Goal: Task Accomplishment & Management: Complete application form

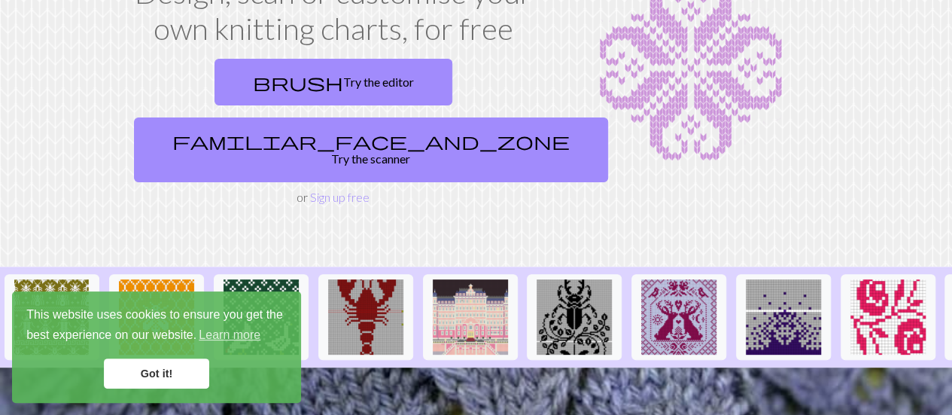
scroll to position [149, 0]
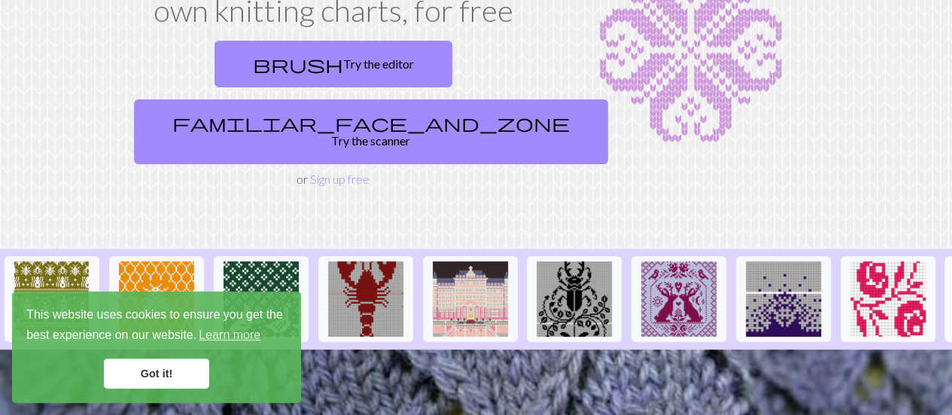
click at [190, 378] on link "Got it!" at bounding box center [156, 373] width 105 height 30
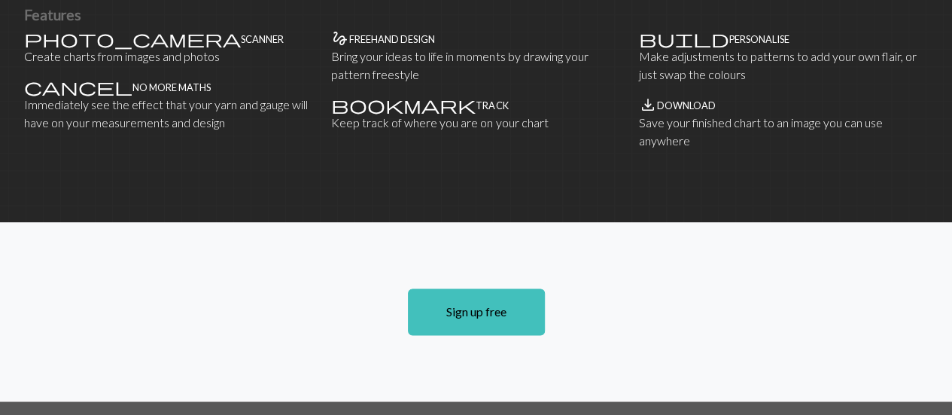
scroll to position [1006, 0]
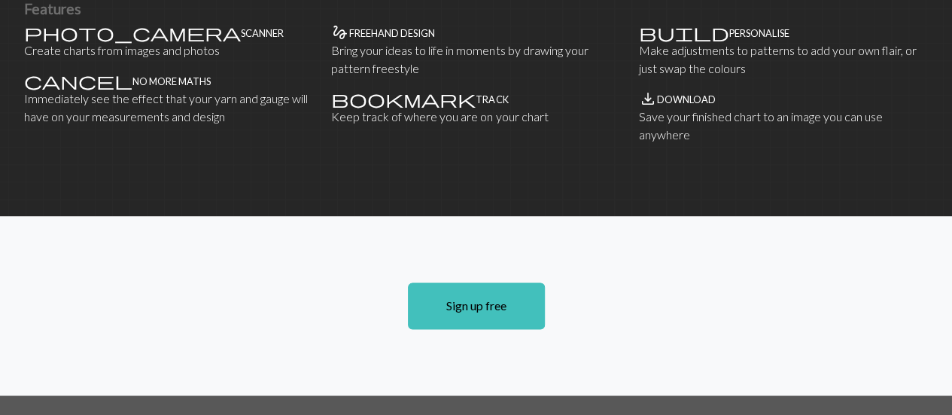
click at [511, 285] on link "Sign up free" at bounding box center [476, 305] width 137 height 47
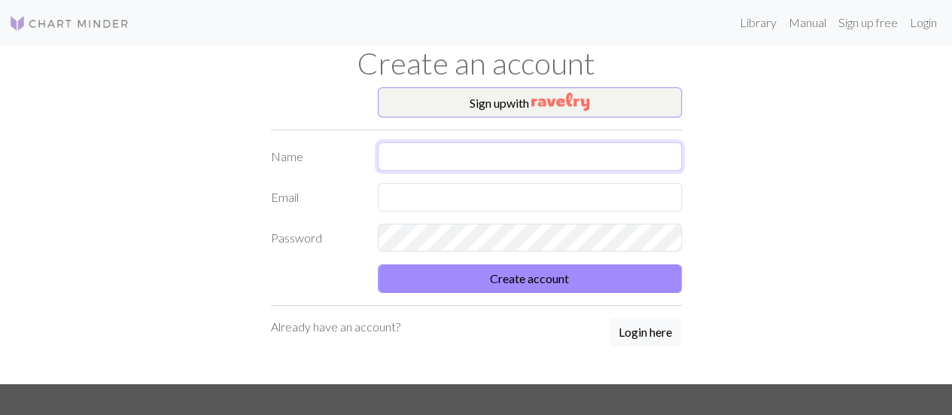
click at [438, 150] on input "text" at bounding box center [530, 156] width 304 height 29
type input "[PERSON_NAME]"
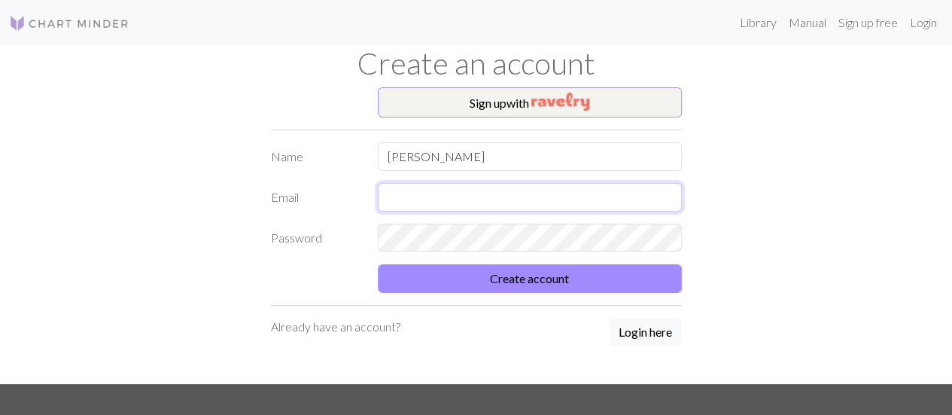
click at [490, 193] on input "text" at bounding box center [530, 197] width 304 height 29
type input "cgdelzo@hotmail.com"
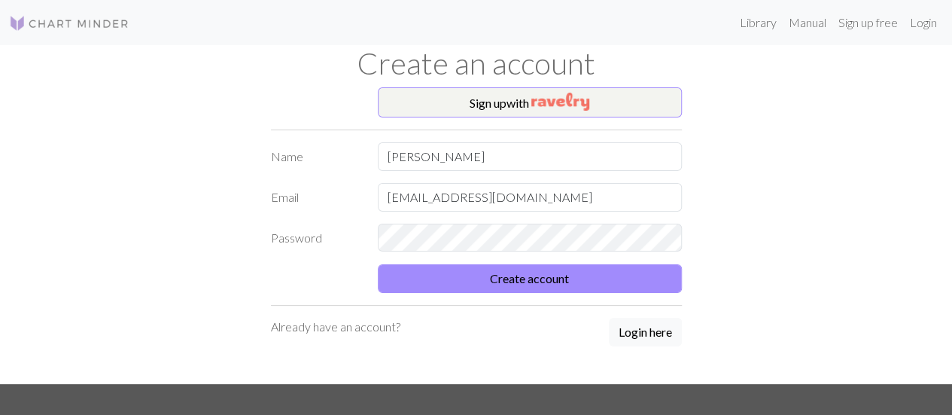
click at [638, 333] on button "Login here" at bounding box center [645, 332] width 73 height 29
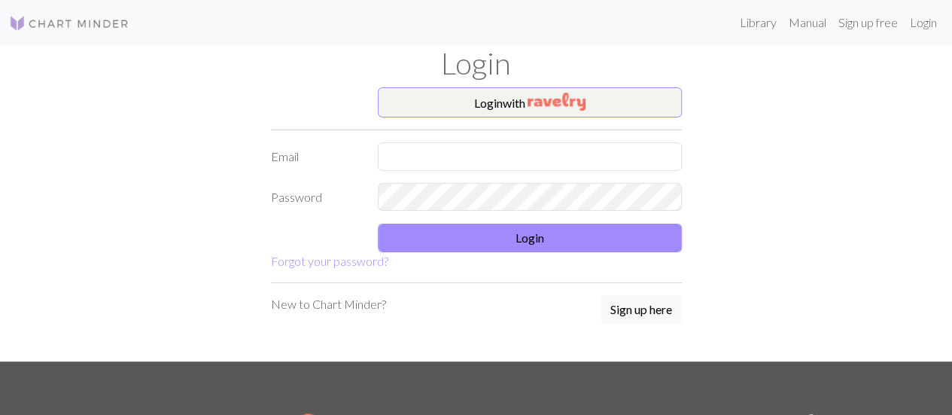
click at [354, 306] on p "New to Chart Minder?" at bounding box center [328, 304] width 115 height 18
click at [641, 312] on button "Sign up here" at bounding box center [641, 309] width 81 height 29
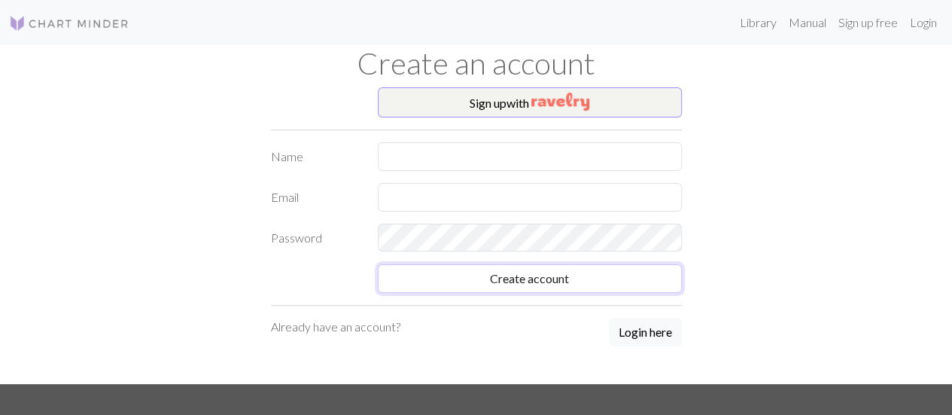
click at [578, 282] on button "Create account" at bounding box center [530, 278] width 304 height 29
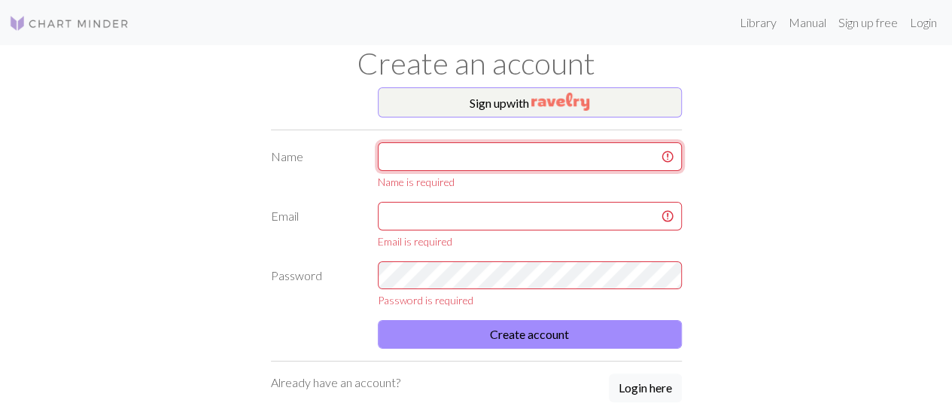
click at [469, 159] on input "text" at bounding box center [530, 156] width 304 height 29
type input "[PERSON_NAME]"
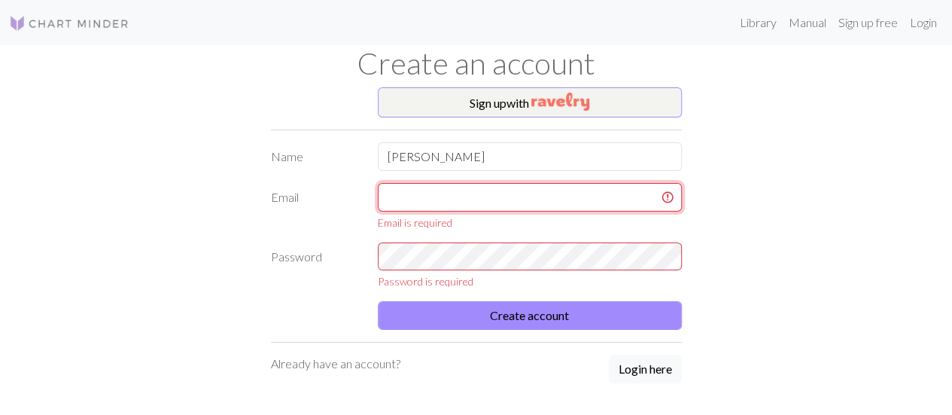
click at [495, 201] on input "text" at bounding box center [530, 197] width 304 height 29
type input "cgdelzo@hotmail.com"
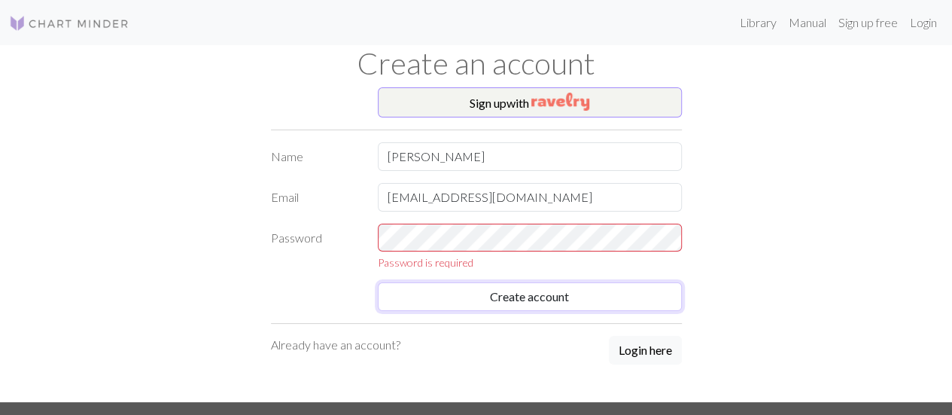
click at [513, 290] on button "Create account" at bounding box center [530, 296] width 304 height 29
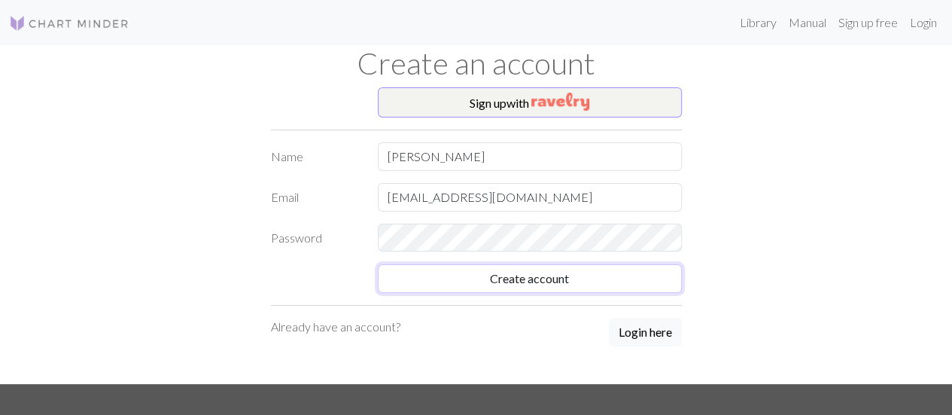
click at [528, 285] on button "Create account" at bounding box center [530, 278] width 304 height 29
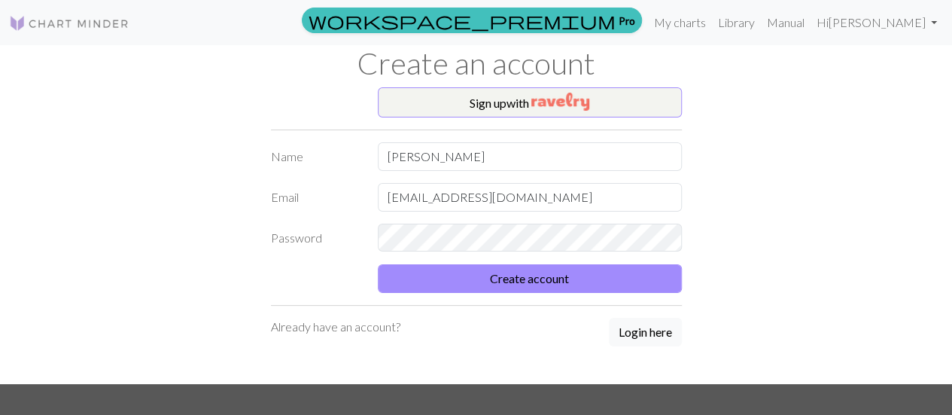
click at [605, 101] on button "Sign up with" at bounding box center [530, 102] width 304 height 30
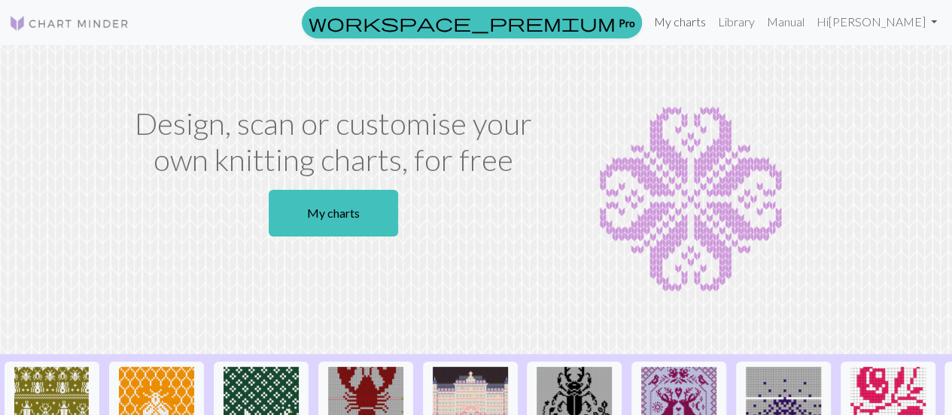
click at [676, 25] on link "My charts" at bounding box center [680, 22] width 64 height 30
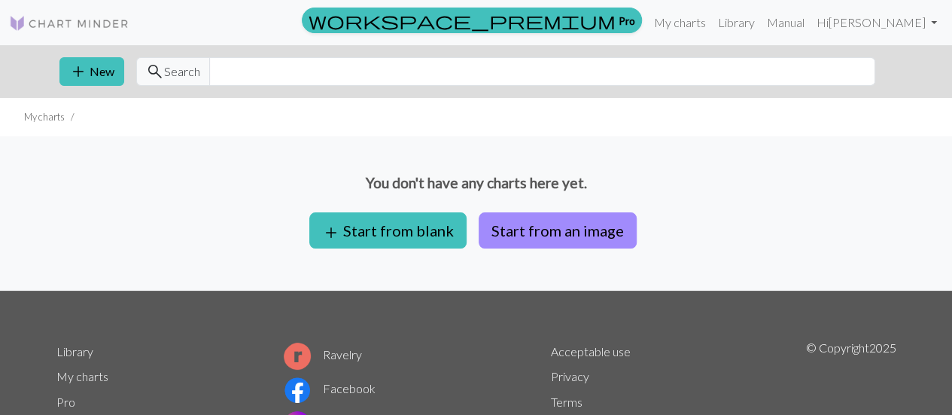
click at [420, 238] on button "add Start from blank" at bounding box center [387, 230] width 157 height 36
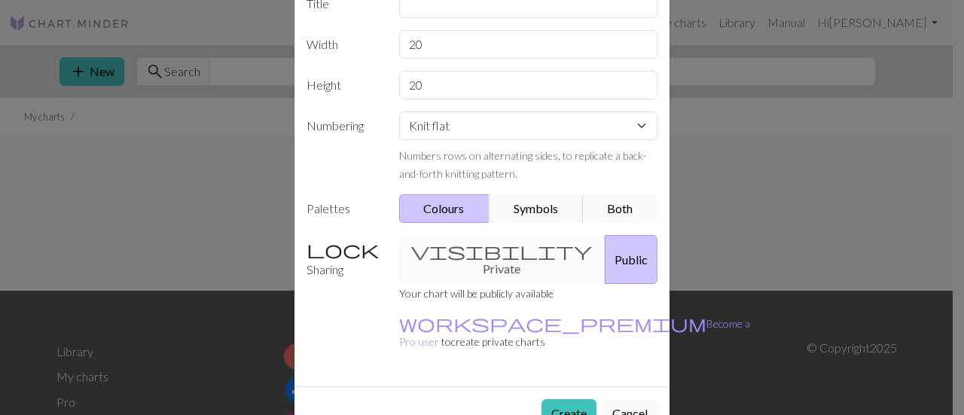
scroll to position [172, 0]
